Goal: Transaction & Acquisition: Purchase product/service

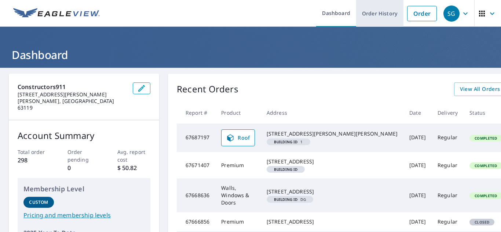
click at [381, 21] on link "Order History" at bounding box center [379, 13] width 47 height 27
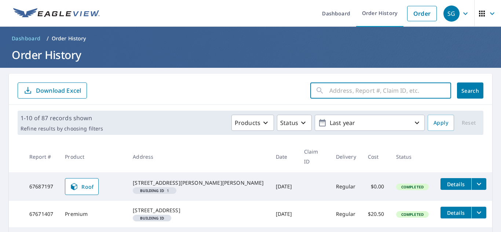
click at [331, 91] on input "text" at bounding box center [390, 90] width 122 height 21
click at [329, 90] on input "351 Hoffmeister Ave St. Louis, MO 63125" at bounding box center [383, 90] width 108 height 21
type input "351 Hoffmeister Ave St. Louis, MO 63125"
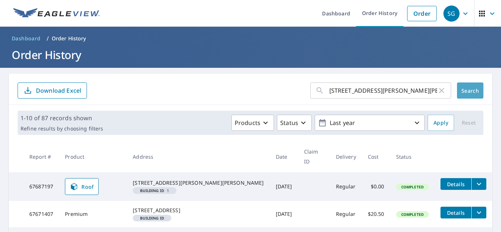
click at [467, 93] on span "Search" at bounding box center [470, 90] width 15 height 7
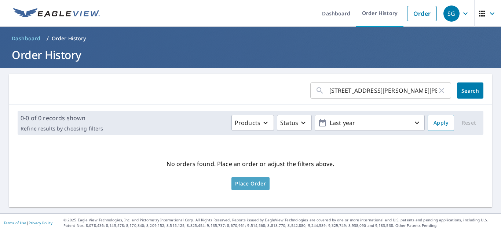
click at [252, 185] on span "Place Order" at bounding box center [250, 184] width 31 height 4
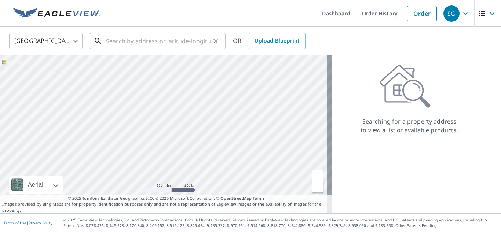
click at [110, 40] on input "text" at bounding box center [158, 41] width 104 height 21
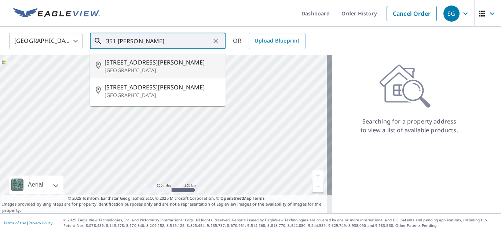
click at [137, 64] on span "[STREET_ADDRESS][PERSON_NAME]" at bounding box center [161, 62] width 115 height 9
type input "[STREET_ADDRESS][PERSON_NAME]"
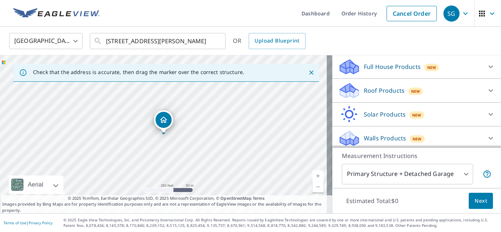
scroll to position [88, 0]
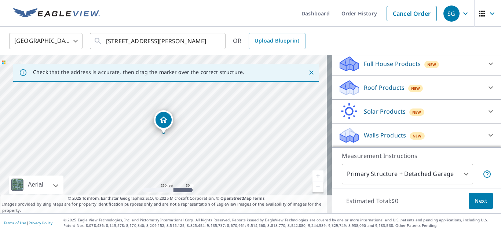
click at [351, 63] on icon at bounding box center [349, 66] width 19 height 9
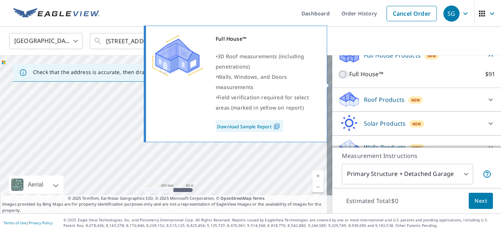
click at [338, 79] on input "Full House™ $91" at bounding box center [343, 74] width 11 height 9
checkbox input "true"
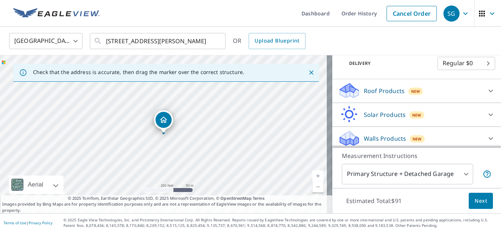
scroll to position [136, 0]
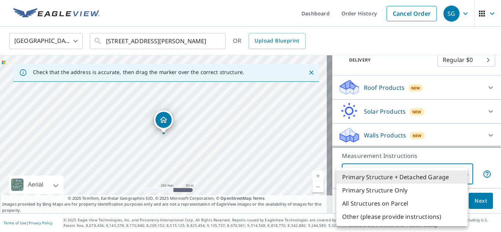
click at [396, 174] on body "SG SG Dashboard Order History Cancel Order SG United States US ​ [STREET_ADDRES…" at bounding box center [250, 116] width 501 height 232
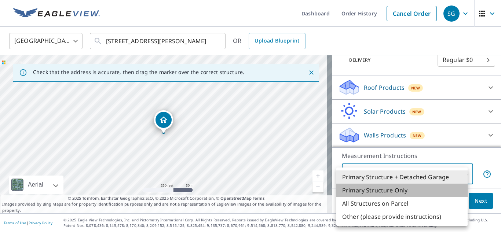
click at [384, 191] on li "Primary Structure Only" at bounding box center [401, 190] width 131 height 13
type input "2"
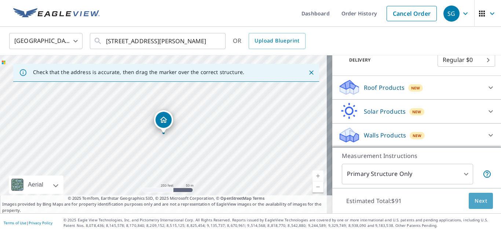
click at [479, 196] on span "Next" at bounding box center [480, 200] width 12 height 9
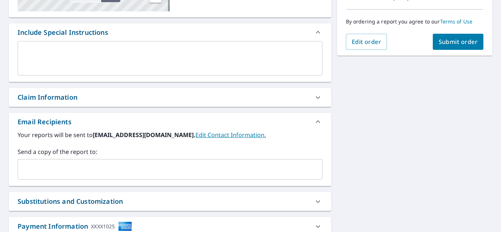
scroll to position [187, 0]
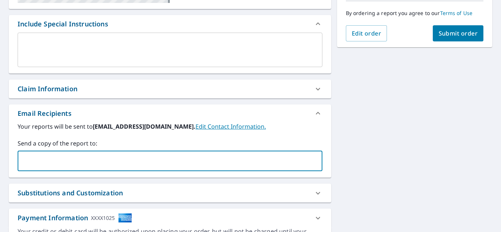
click at [37, 167] on input "text" at bounding box center [164, 161] width 287 height 14
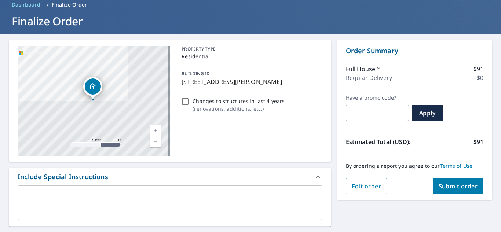
scroll to position [36, 0]
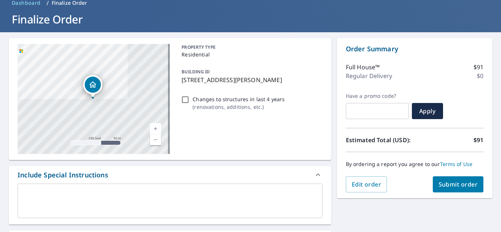
type input "[EMAIL_ADDRESS][DOMAIN_NAME]"
click at [456, 181] on span "Submit order" at bounding box center [457, 184] width 39 height 8
